Goal: Task Accomplishment & Management: Complete application form

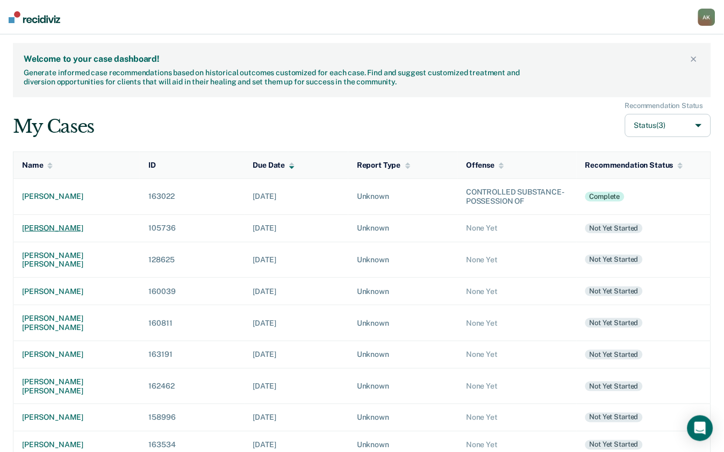
click at [56, 232] on div "[PERSON_NAME]" at bounding box center [76, 228] width 109 height 9
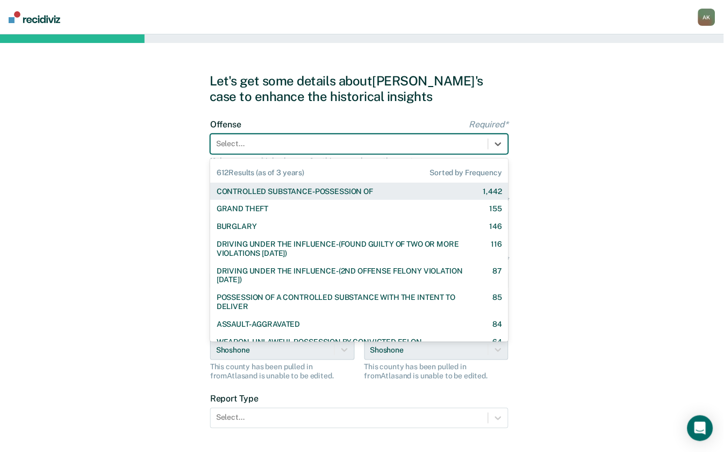
click at [280, 140] on div at bounding box center [349, 143] width 267 height 11
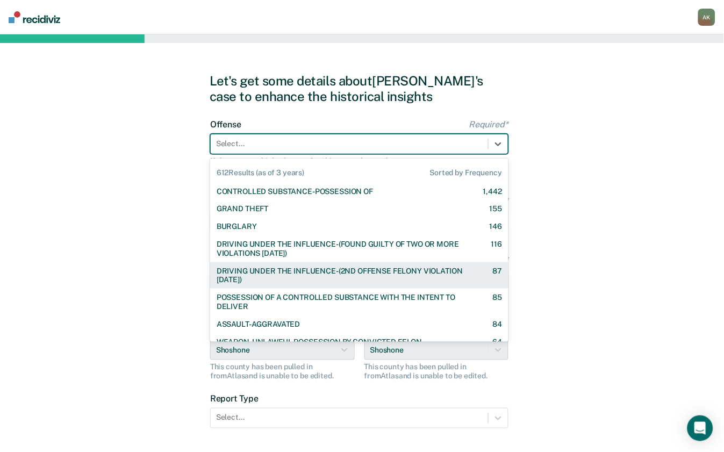
click at [261, 281] on div "DRIVING UNDER THE INFLUENCE-(2ND OFFENSE FELONY VIOLATION [DATE])" at bounding box center [345, 276] width 257 height 18
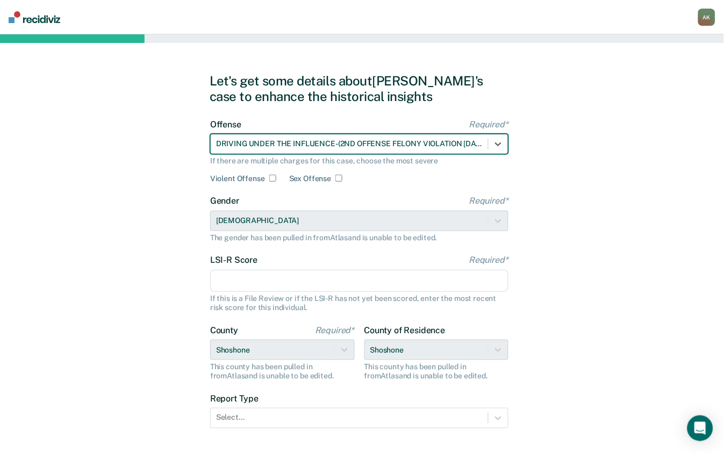
click at [251, 281] on input "LSI-R Score Required*" at bounding box center [359, 281] width 298 height 23
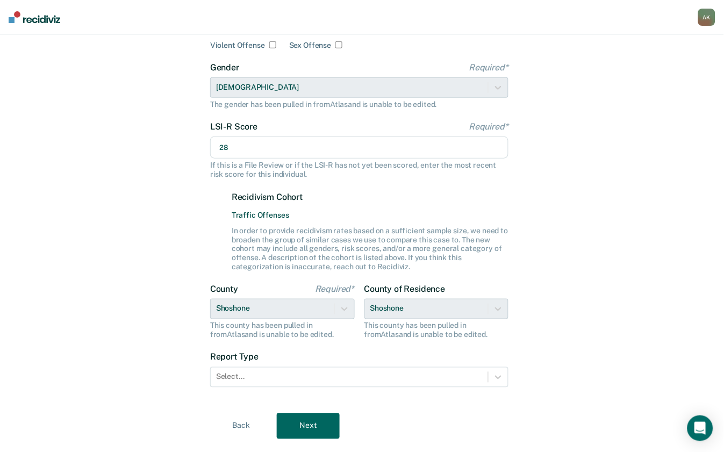
scroll to position [143, 0]
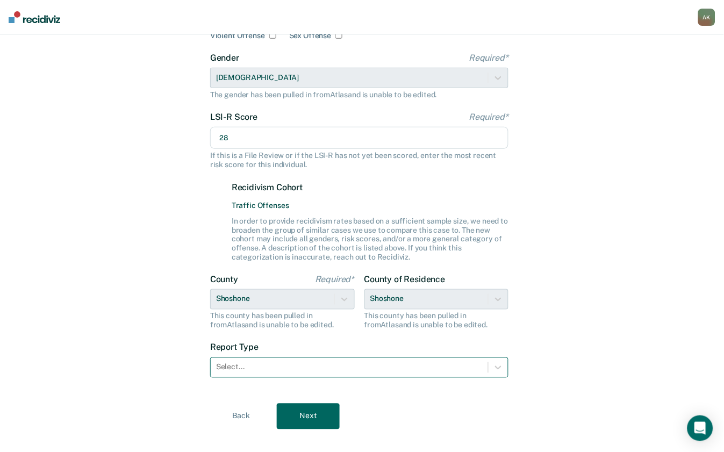
type input "28"
click at [280, 370] on div at bounding box center [349, 367] width 267 height 11
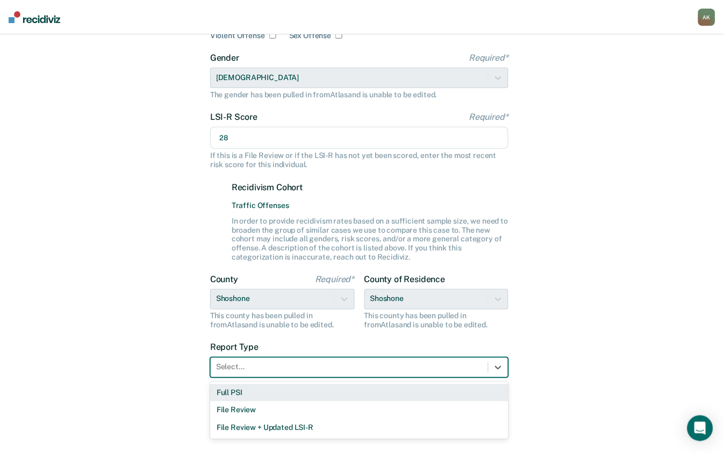
click at [256, 392] on div "Full PSI" at bounding box center [359, 393] width 298 height 18
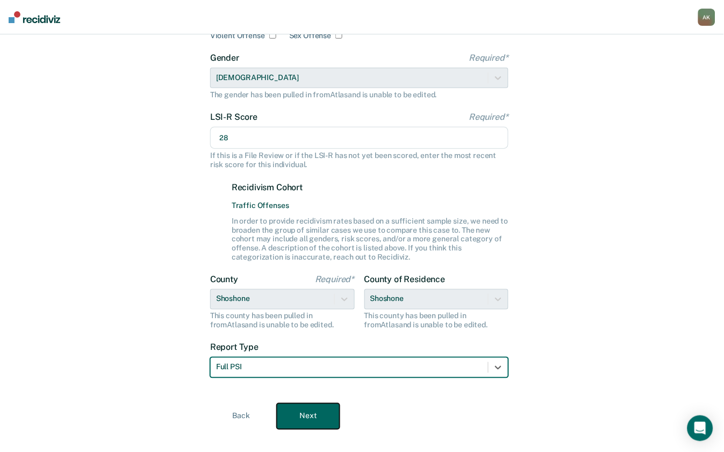
click at [318, 423] on button "Next" at bounding box center [308, 417] width 63 height 26
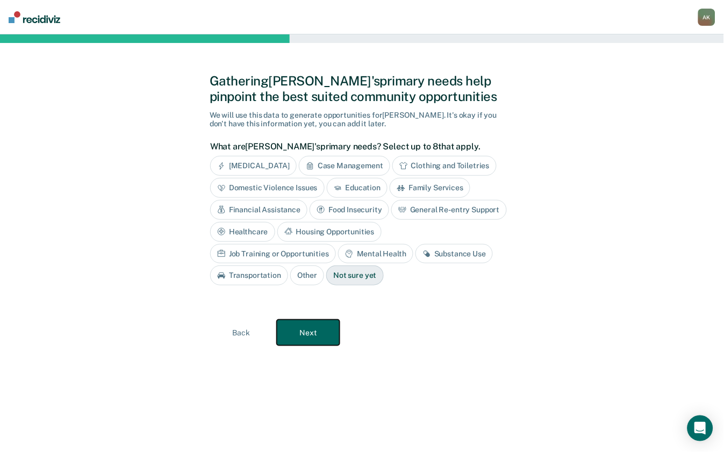
scroll to position [0, 0]
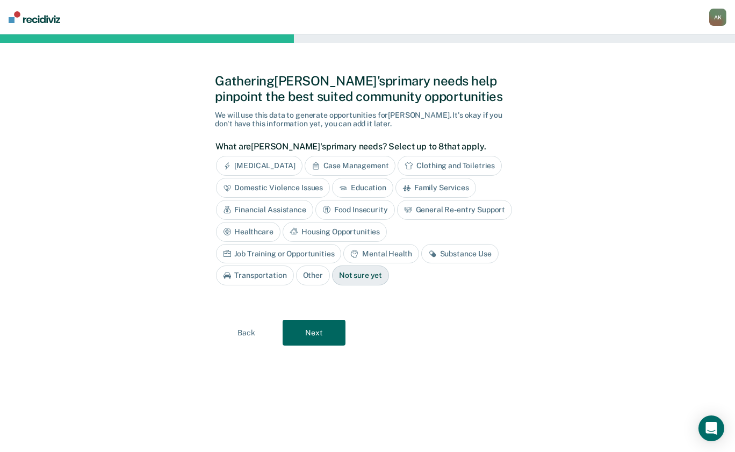
click at [292, 209] on div "Financial Assistance" at bounding box center [264, 210] width 97 height 20
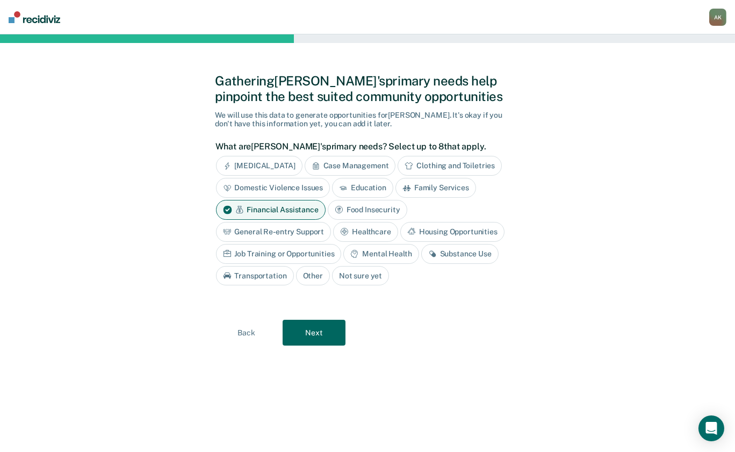
click at [292, 209] on div "Financial Assistance" at bounding box center [271, 210] width 110 height 20
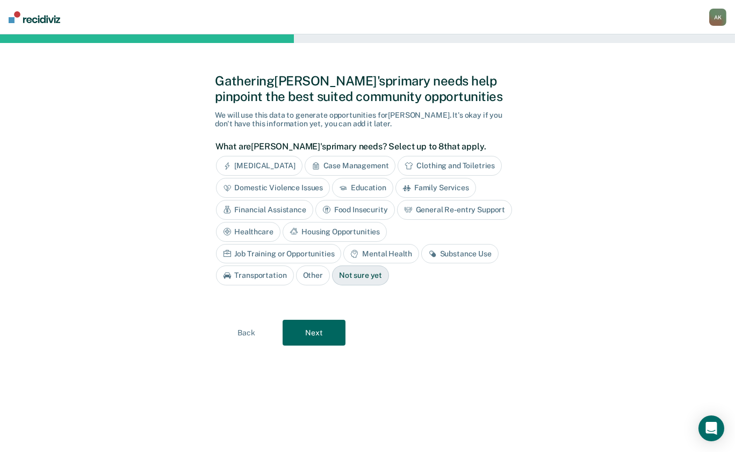
click at [253, 232] on div "Healthcare" at bounding box center [248, 232] width 65 height 20
click at [302, 254] on div "Job Training or Opportunities" at bounding box center [279, 254] width 126 height 20
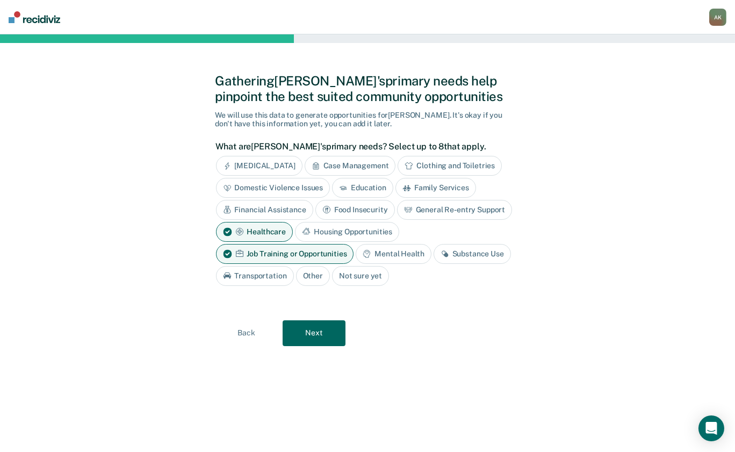
click at [464, 253] on div "Substance Use" at bounding box center [472, 254] width 77 height 20
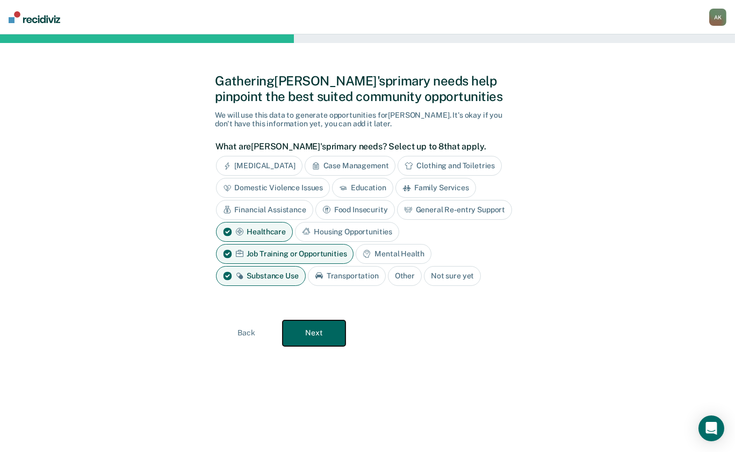
click at [332, 333] on button "Next" at bounding box center [314, 333] width 63 height 26
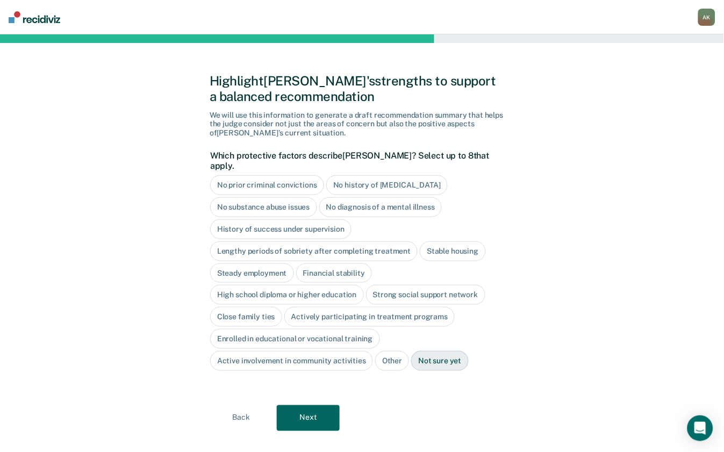
click at [442, 241] on div "Stable housing" at bounding box center [453, 251] width 66 height 20
click at [275, 285] on div "High school diploma or higher education" at bounding box center [287, 295] width 154 height 20
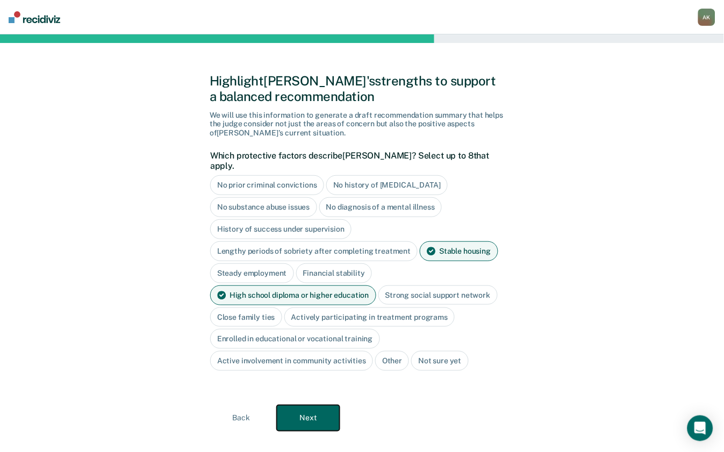
click at [290, 421] on button "Next" at bounding box center [308, 418] width 63 height 26
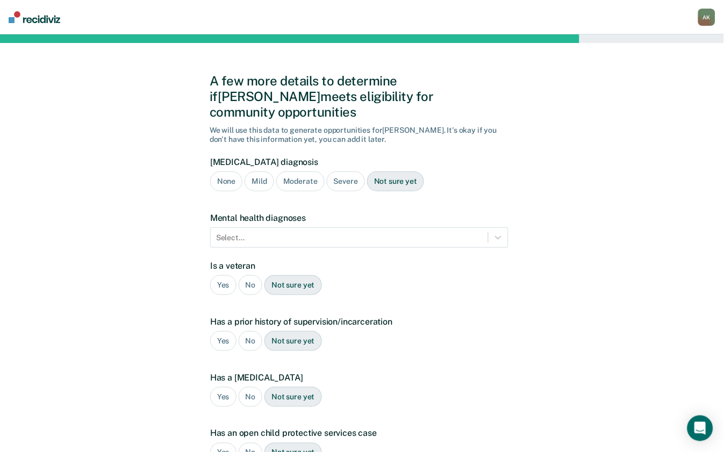
click at [350, 171] on div "Severe" at bounding box center [346, 181] width 38 height 20
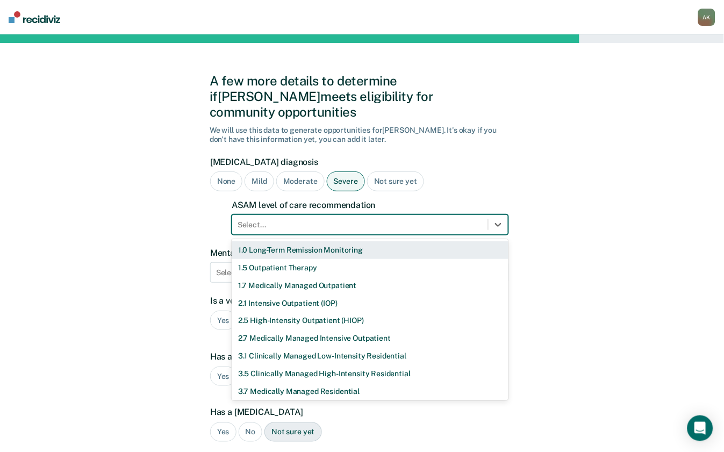
click at [285, 219] on div at bounding box center [360, 224] width 245 height 11
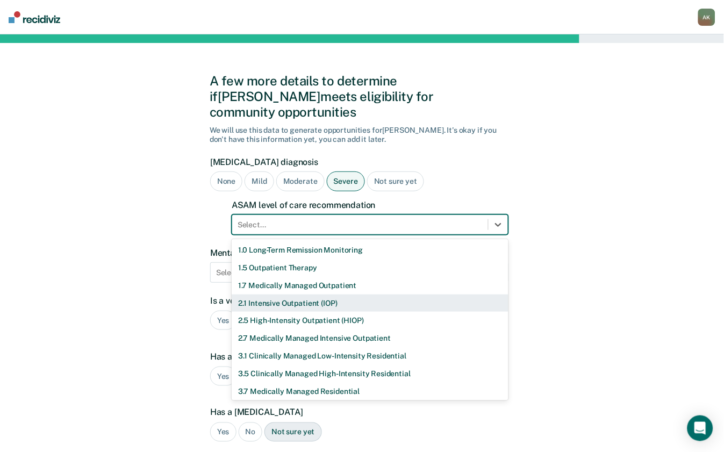
drag, startPoint x: 276, startPoint y: 297, endPoint x: 276, endPoint y: 288, distance: 8.6
click at [276, 288] on div "1.0 Long-Term Remission Monitoring 1.5 Outpatient Therapy 1.7 Medically Managed…" at bounding box center [370, 319] width 277 height 161
click at [276, 294] on div "2.1 Intensive Outpatient (IOP)" at bounding box center [370, 303] width 277 height 18
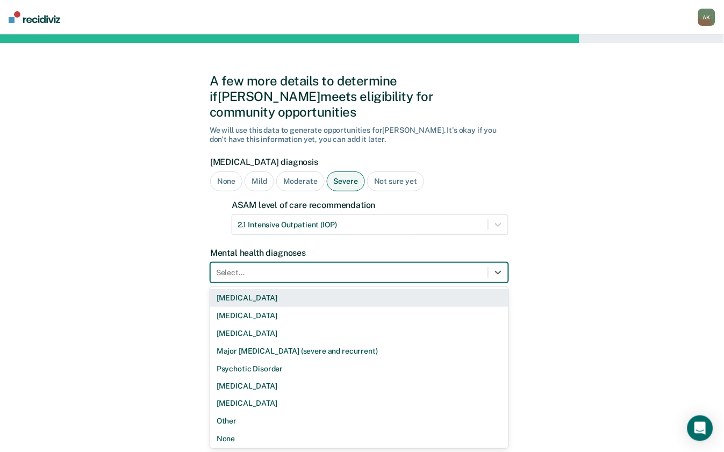
click at [273, 267] on div at bounding box center [349, 272] width 267 height 11
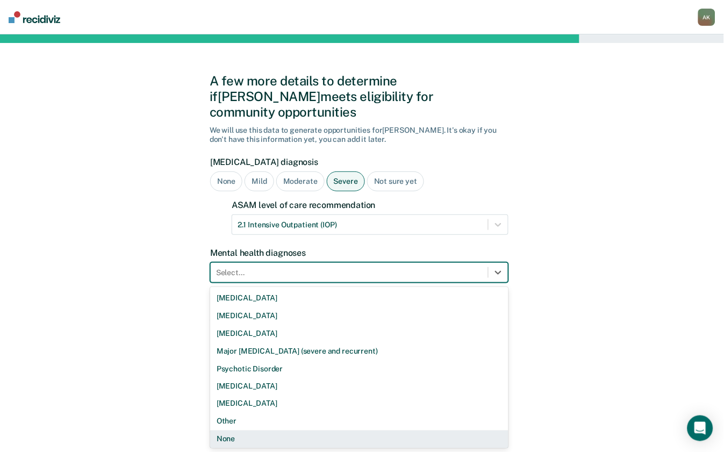
click at [233, 430] on div "None" at bounding box center [359, 439] width 298 height 18
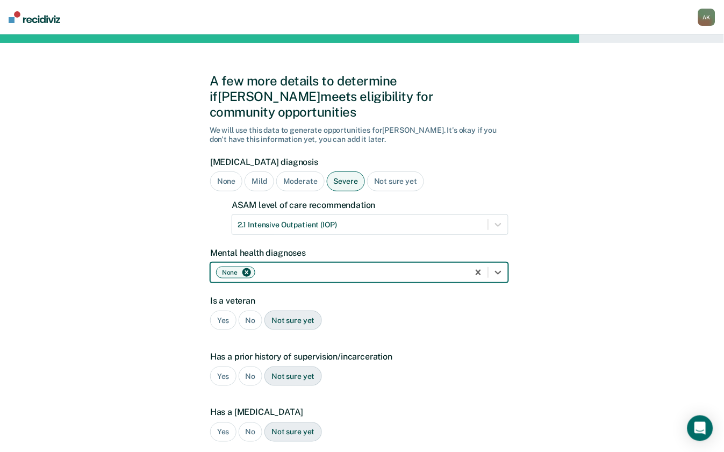
click at [249, 311] on div "No" at bounding box center [251, 321] width 24 height 20
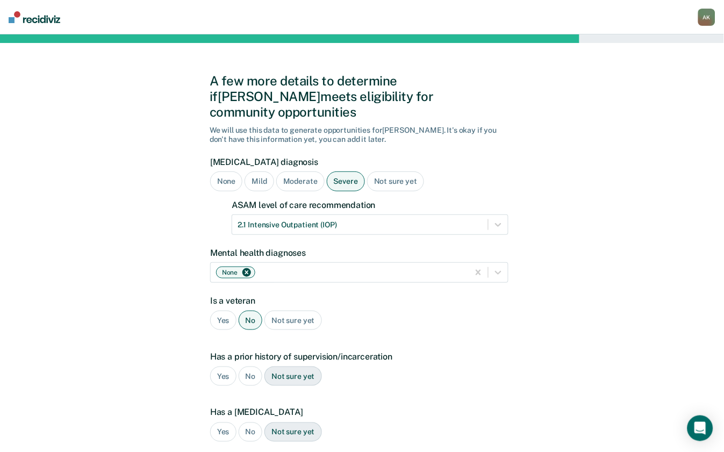
click at [225, 367] on div "Yes" at bounding box center [223, 377] width 26 height 20
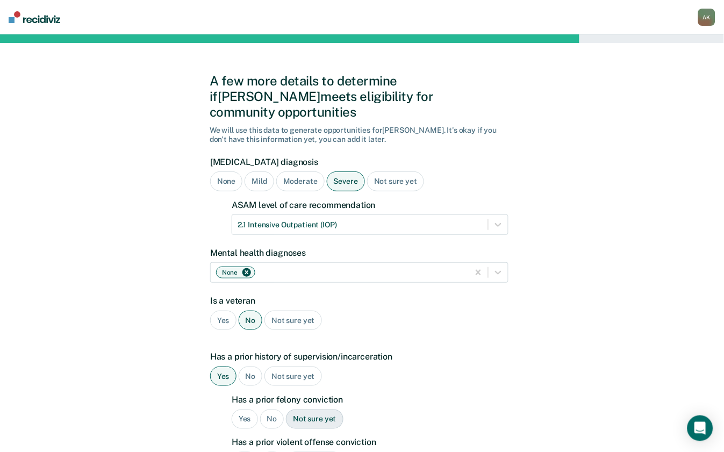
click at [247, 409] on div "Yes" at bounding box center [245, 419] width 26 height 20
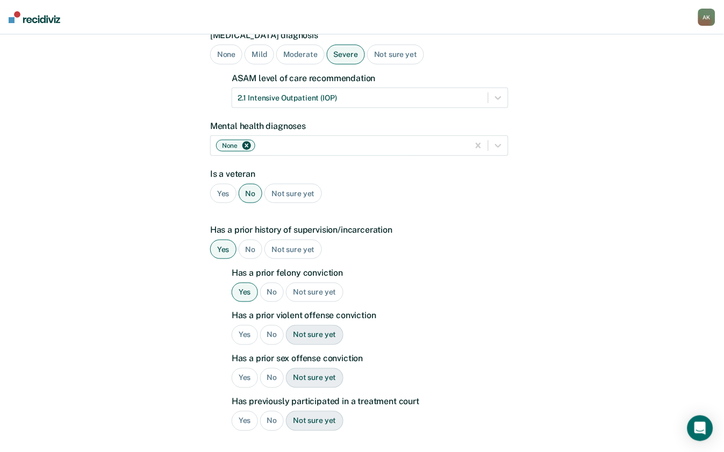
scroll to position [143, 0]
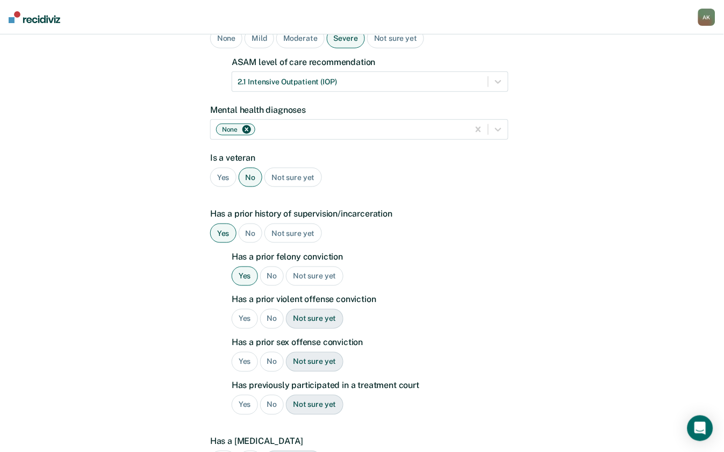
click at [275, 309] on div "No" at bounding box center [272, 319] width 24 height 20
click at [272, 352] on div "No" at bounding box center [272, 362] width 24 height 20
click at [274, 395] on div "No" at bounding box center [272, 405] width 24 height 20
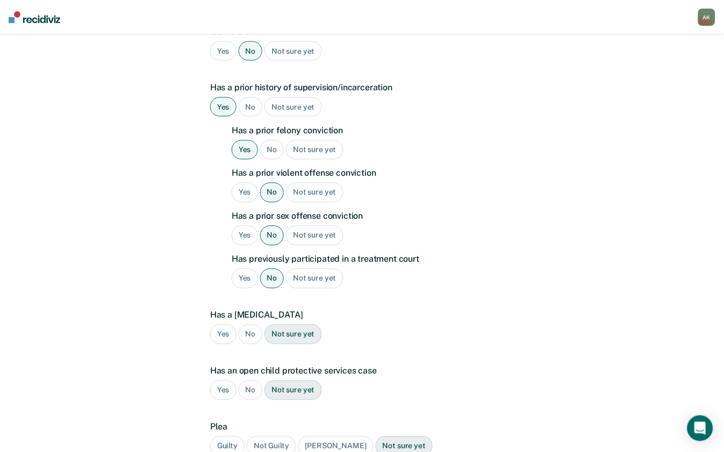
scroll to position [286, 0]
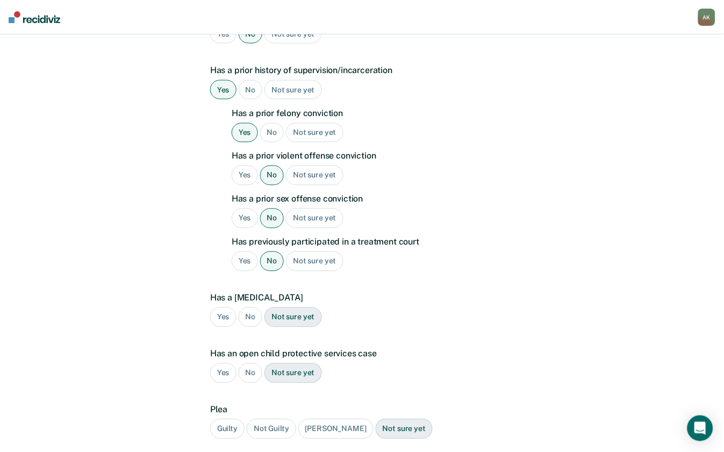
click at [250, 307] on div "No" at bounding box center [251, 317] width 24 height 20
click at [249, 363] on div "No" at bounding box center [251, 373] width 24 height 20
click at [227, 419] on div "Guilty" at bounding box center [227, 429] width 34 height 20
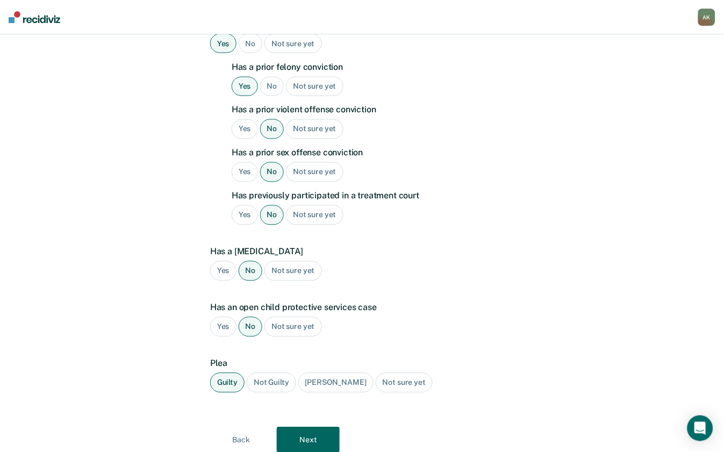
scroll to position [358, 0]
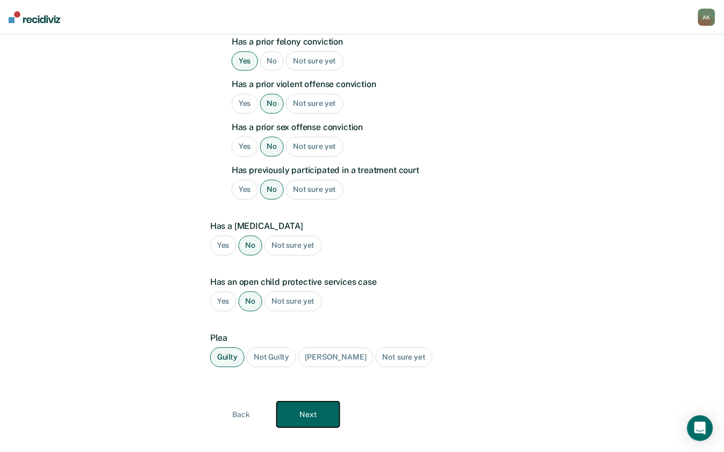
click at [310, 403] on button "Next" at bounding box center [308, 415] width 63 height 26
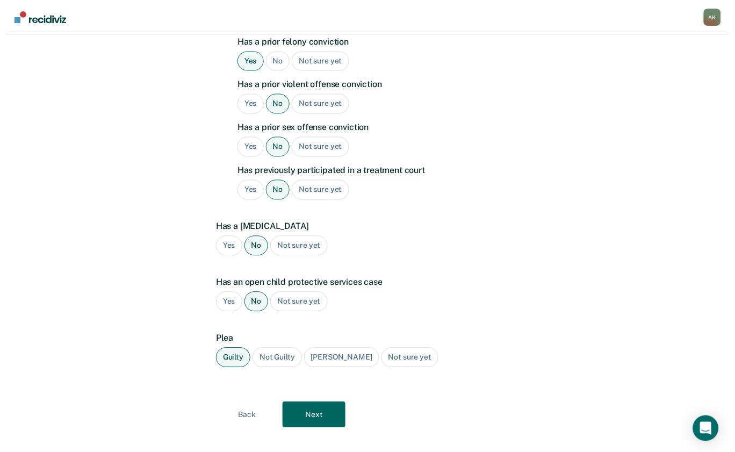
scroll to position [0, 0]
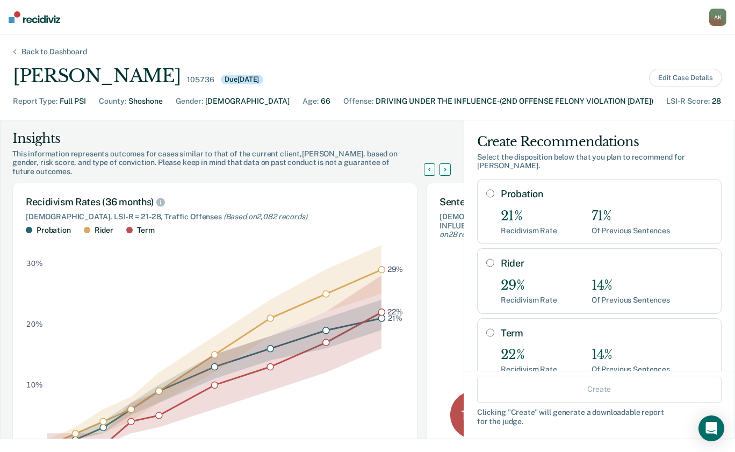
click at [486, 189] on input "Probation" at bounding box center [490, 193] width 8 height 9
radio input "true"
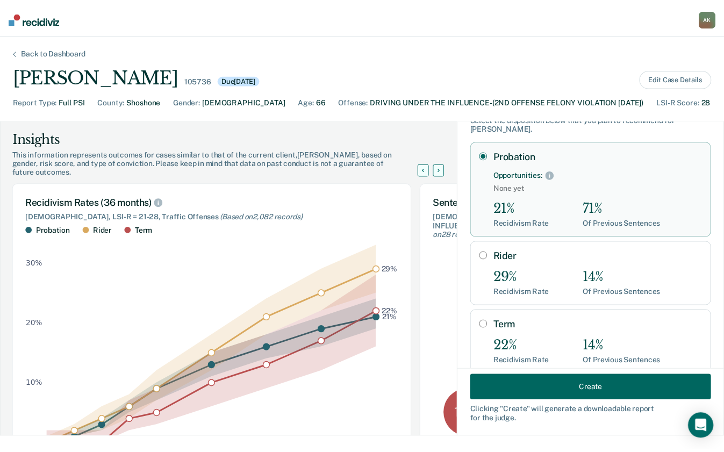
scroll to position [71, 0]
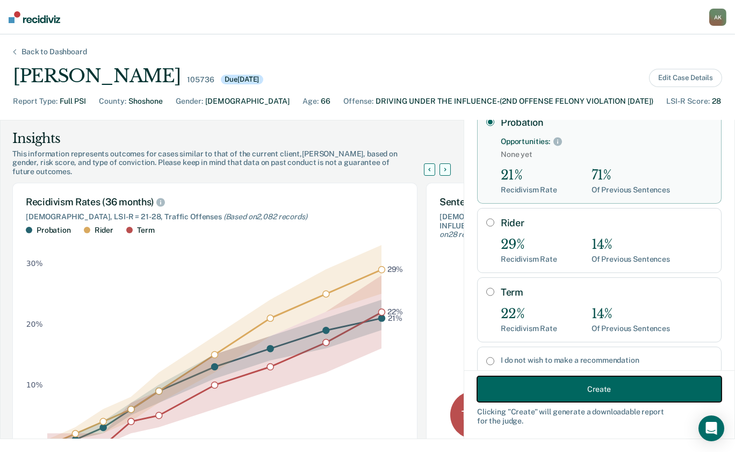
click at [574, 387] on button "Create" at bounding box center [599, 389] width 245 height 26
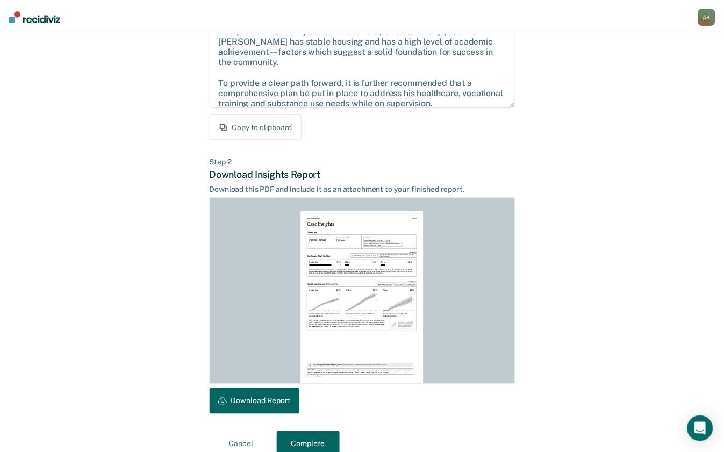
scroll to position [160, 0]
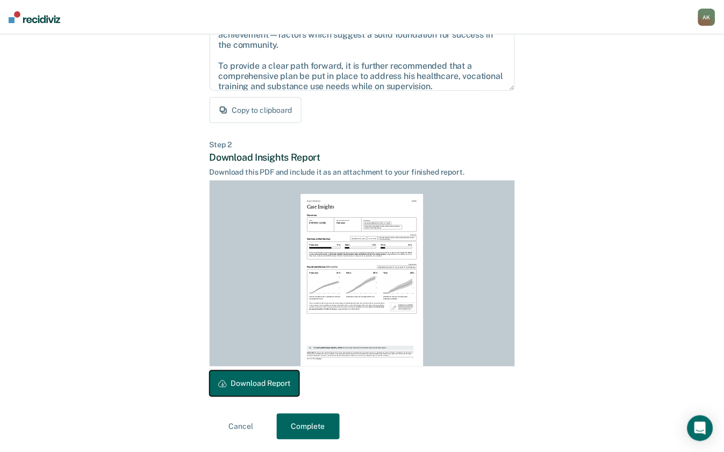
click at [256, 387] on button "Download Report" at bounding box center [255, 384] width 90 height 26
click at [308, 434] on button "Complete" at bounding box center [308, 427] width 63 height 26
